Goal: Task Accomplishment & Management: Use online tool/utility

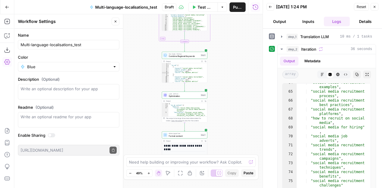
scroll to position [137, 0]
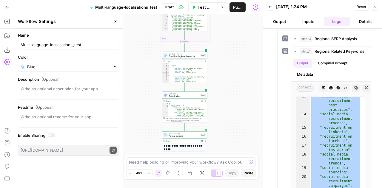
click at [361, 4] on button "Reset" at bounding box center [361, 7] width 15 height 8
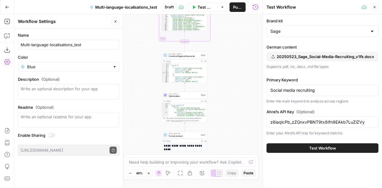
click at [375, 9] on icon "button" at bounding box center [375, 7] width 4 height 4
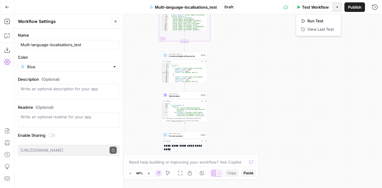
click at [338, 7] on icon "button" at bounding box center [338, 7] width 4 height 4
click at [318, 7] on span "Test Workflow" at bounding box center [315, 7] width 27 height 6
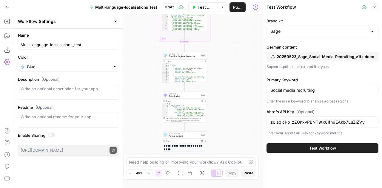
click at [321, 147] on span "Test Workflow" at bounding box center [322, 148] width 27 height 6
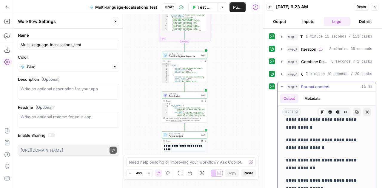
scroll to position [432, 0]
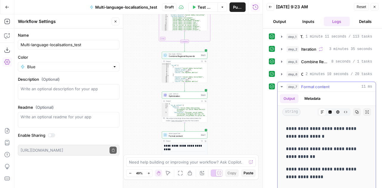
click at [281, 87] on icon "button" at bounding box center [281, 86] width 5 height 5
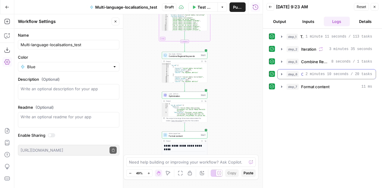
click at [281, 73] on icon "button" at bounding box center [281, 74] width 5 height 5
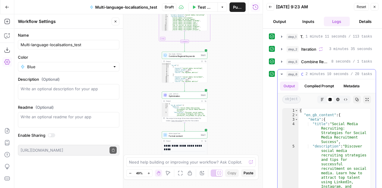
click at [281, 74] on icon "button" at bounding box center [282, 74] width 2 height 1
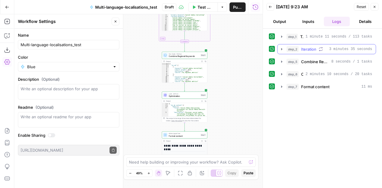
click at [282, 50] on icon "button" at bounding box center [281, 49] width 5 height 5
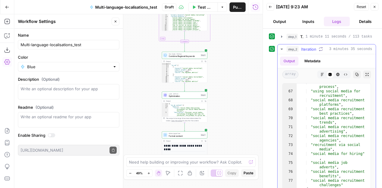
scroll to position [131, 0]
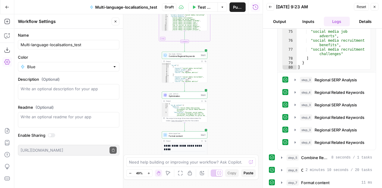
click at [355, 6] on button "Reset" at bounding box center [361, 7] width 15 height 8
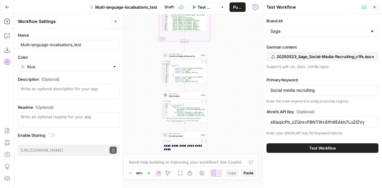
click at [375, 7] on icon "button" at bounding box center [375, 7] width 4 height 4
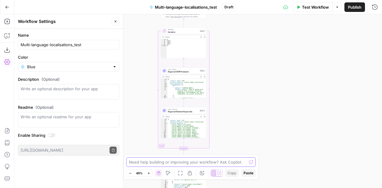
click at [201, 162] on textarea at bounding box center [188, 162] width 118 height 6
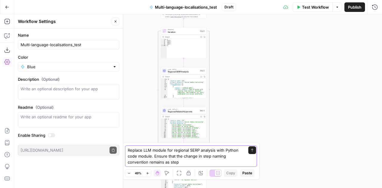
type textarea "Replace LLM module for regional SERP analysis with Python code module. Ensure t…"
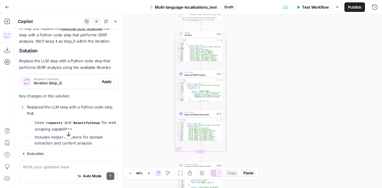
scroll to position [1679, 0]
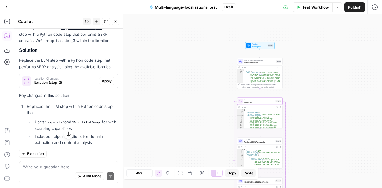
click at [103, 79] on span "Apply" at bounding box center [107, 81] width 10 height 5
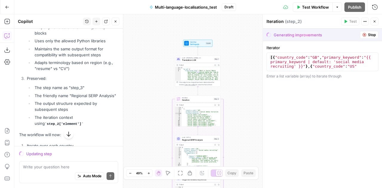
scroll to position [1799, 0]
click at [42, 173] on div "Auto Mode Send" at bounding box center [68, 176] width 91 height 13
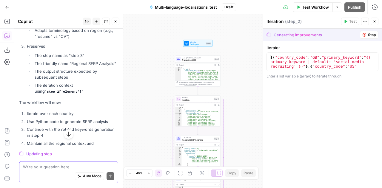
scroll to position [1836, 0]
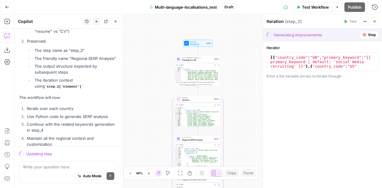
click at [43, 174] on div "Auto Mode Send" at bounding box center [68, 176] width 91 height 13
click at [38, 167] on textarea at bounding box center [68, 167] width 91 height 6
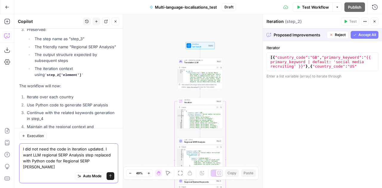
scroll to position [1853, 0]
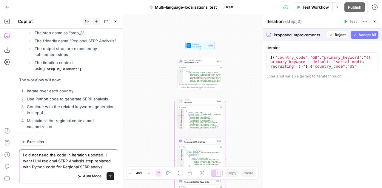
type textarea "I did not need the code in iteration updated. I want LLM regional SERP Analysis…"
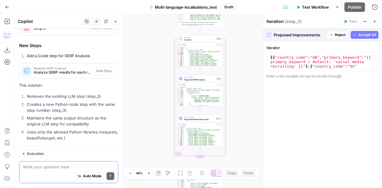
scroll to position [1983, 0]
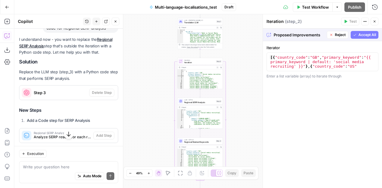
click at [207, 102] on span "Regional SERP Analysis" at bounding box center [199, 102] width 30 height 3
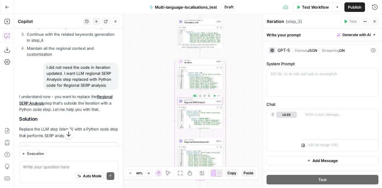
scroll to position [2040, 0]
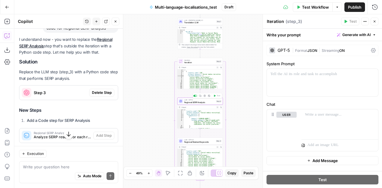
type textarea "Regional SERP Analysis"
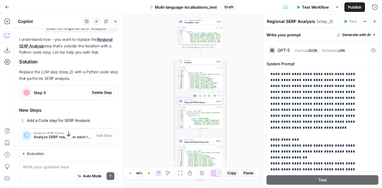
click at [205, 96] on icon "button" at bounding box center [205, 96] width 2 height 2
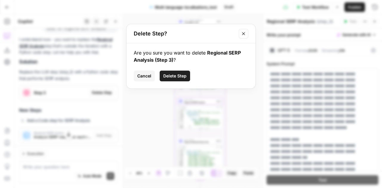
click at [176, 74] on span "Delete Step" at bounding box center [174, 76] width 23 height 6
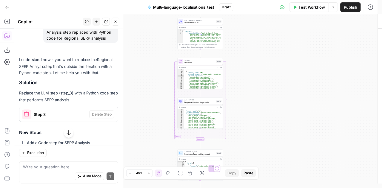
scroll to position [2059, 0]
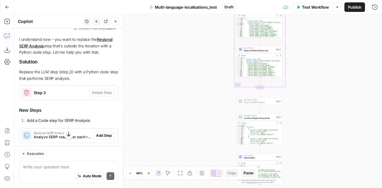
click at [97, 133] on span "Add Step" at bounding box center [104, 135] width 16 height 5
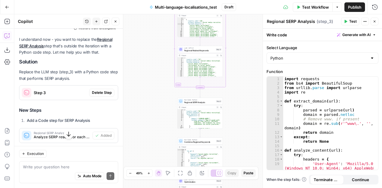
click at [375, 21] on icon "button" at bounding box center [375, 22] width 4 height 4
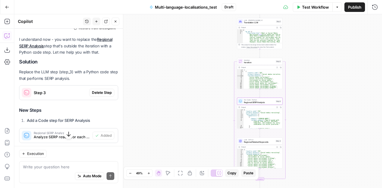
click at [100, 89] on button "Delete Step" at bounding box center [101, 93] width 25 height 8
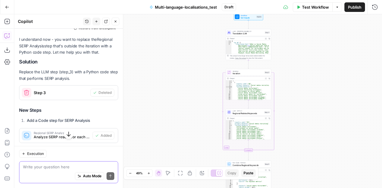
click at [42, 170] on textarea at bounding box center [68, 167] width 91 height 6
click at [50, 135] on span "Analyze SERP results for each region using Python" at bounding box center [62, 137] width 56 height 5
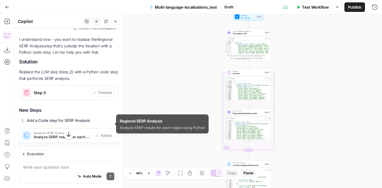
click at [50, 135] on span "Analyze SERP results for each region using Python" at bounding box center [62, 137] width 56 height 5
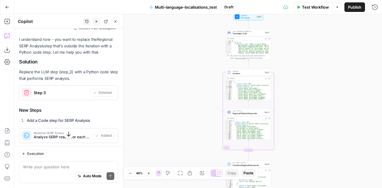
click at [50, 135] on span "Analyze SERP results for each region using Python" at bounding box center [62, 137] width 56 height 5
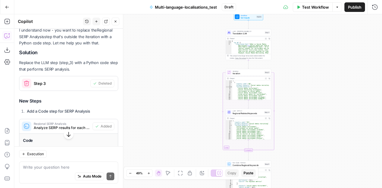
scroll to position [2069, 0]
click at [46, 164] on div "Write your question here Auto Mode Send" at bounding box center [68, 173] width 99 height 22
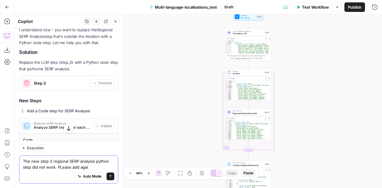
type textarea "The new step 3 regional SERP analysis python step did not work. PLease add again"
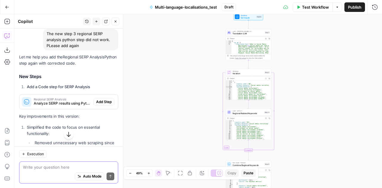
scroll to position [3096, 0]
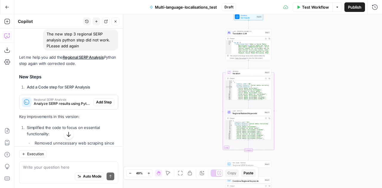
click at [99, 101] on span "Add Step" at bounding box center [104, 102] width 16 height 5
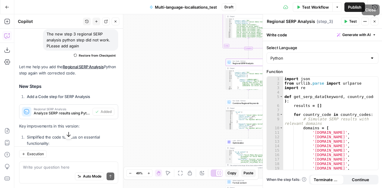
click at [376, 21] on span "Close" at bounding box center [376, 21] width 0 height 0
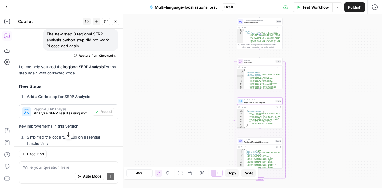
scroll to position [3387, 0]
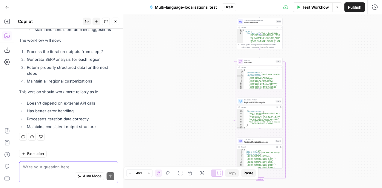
click at [47, 168] on textarea at bounding box center [68, 167] width 91 height 6
type textarea "P"
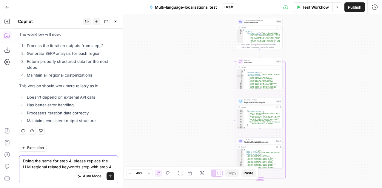
scroll to position [3399, 0]
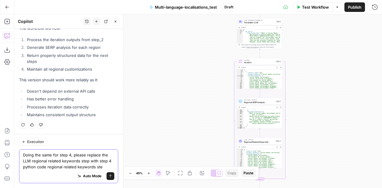
type textarea "Doing the same for step 4, please replace the LLM regional related keywords ste…"
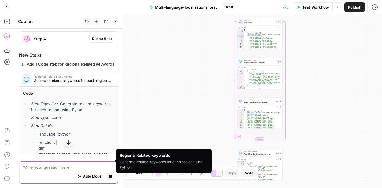
scroll to position [3361, 0]
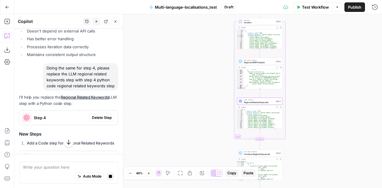
click at [104, 121] on span "Delete Step" at bounding box center [102, 117] width 20 height 5
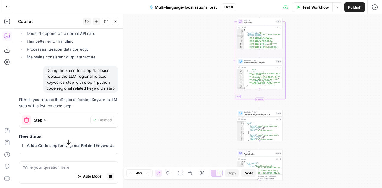
scroll to position [3417, 0]
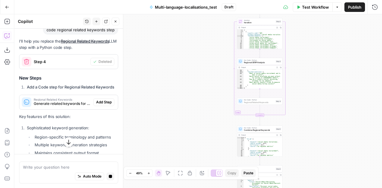
click at [100, 105] on span "Add Step" at bounding box center [104, 102] width 16 height 5
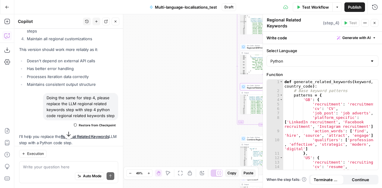
scroll to position [3510, 0]
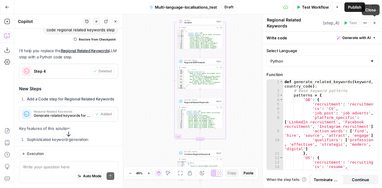
click at [374, 22] on icon "button" at bounding box center [375, 23] width 4 height 4
